Goal: Navigation & Orientation: Find specific page/section

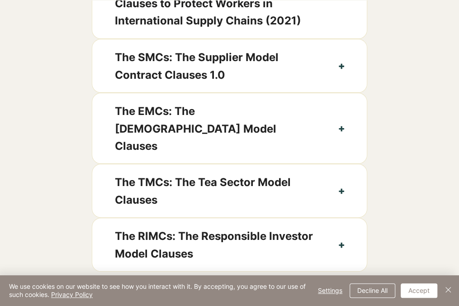
scroll to position [647, 0]
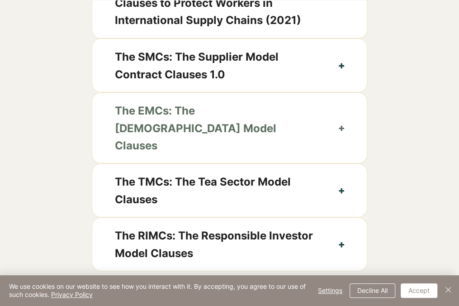
click at [329, 116] on button "The EMCs: The [DEMOGRAPHIC_DATA] Model Clauses" at bounding box center [229, 128] width 274 height 70
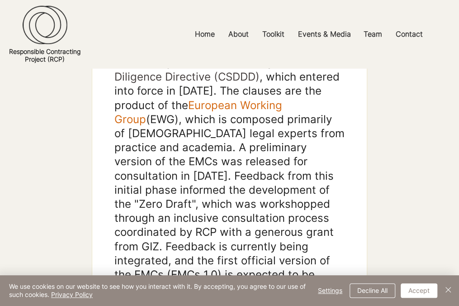
scroll to position [803, 0]
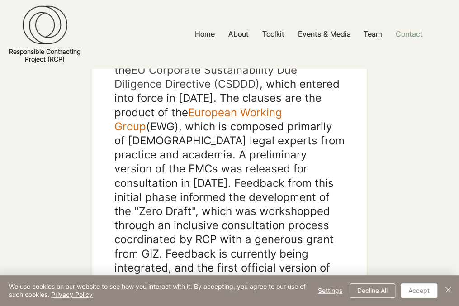
click at [411, 38] on p "Contact" at bounding box center [409, 34] width 36 height 20
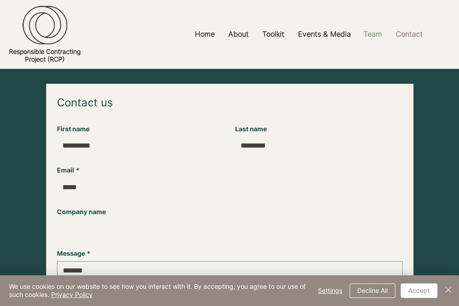
click at [373, 36] on p "Team" at bounding box center [373, 34] width 28 height 20
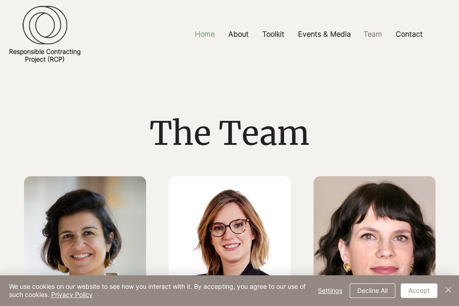
click at [202, 36] on p "Home" at bounding box center [204, 34] width 29 height 20
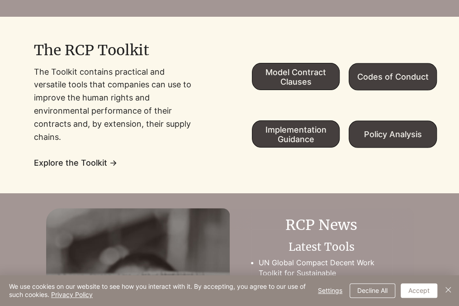
scroll to position [689, 0]
